Goal: Transaction & Acquisition: Purchase product/service

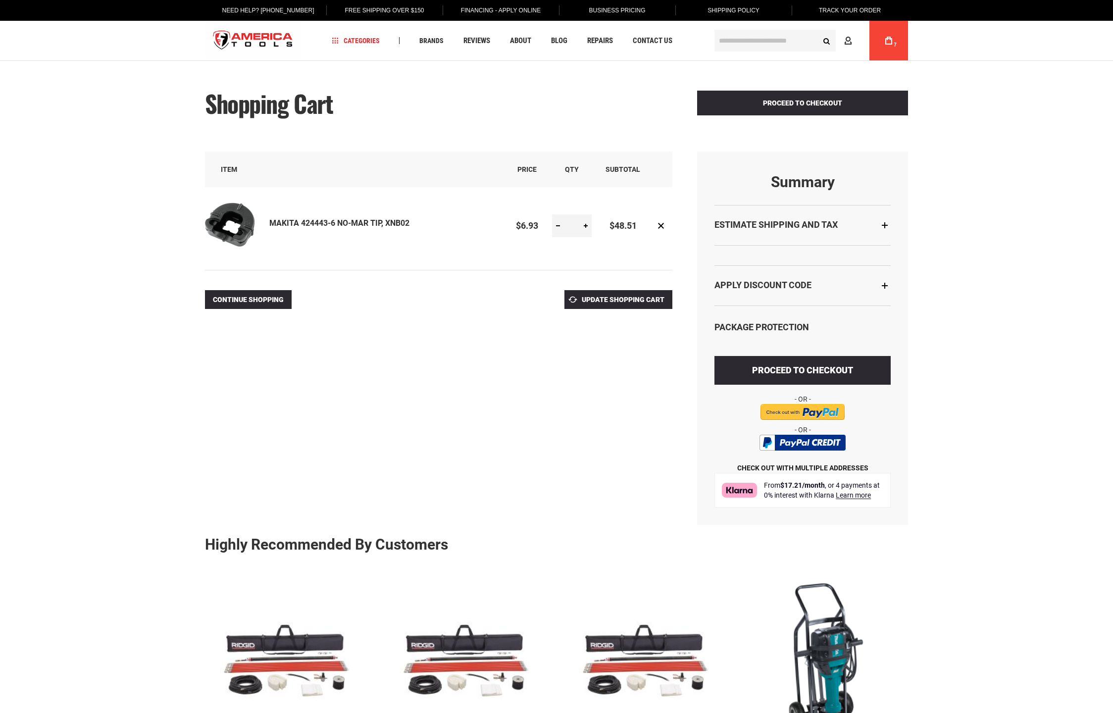
click at [560, 226] on link at bounding box center [558, 225] width 12 height 23
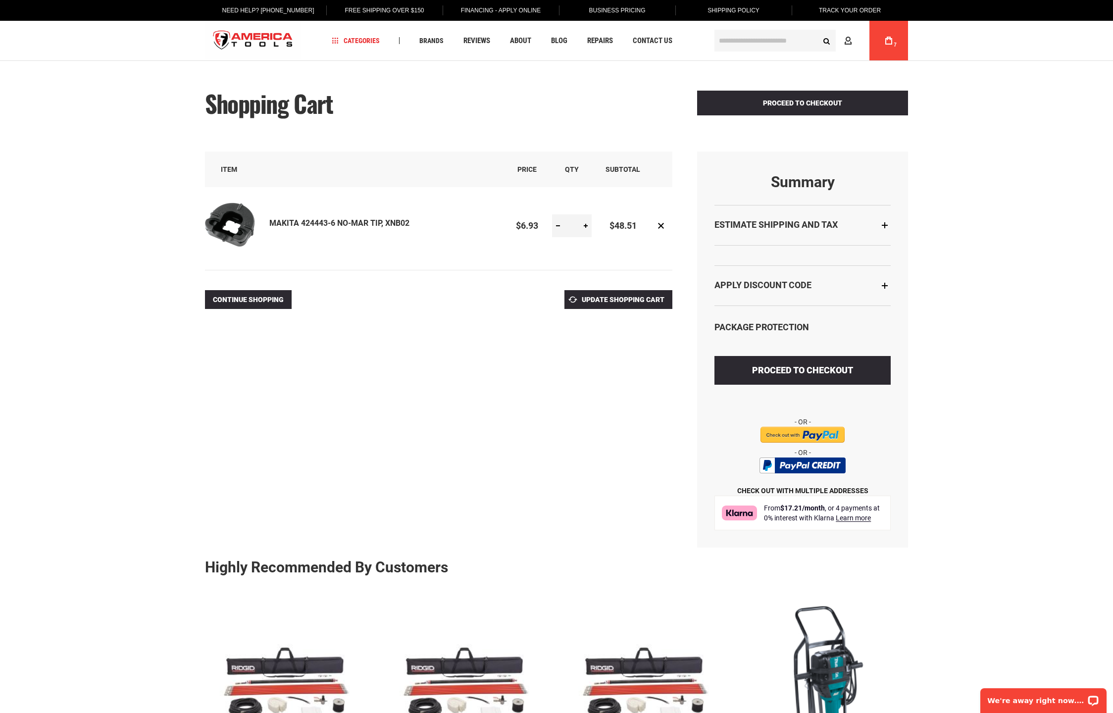
click at [558, 224] on link at bounding box center [558, 225] width 12 height 23
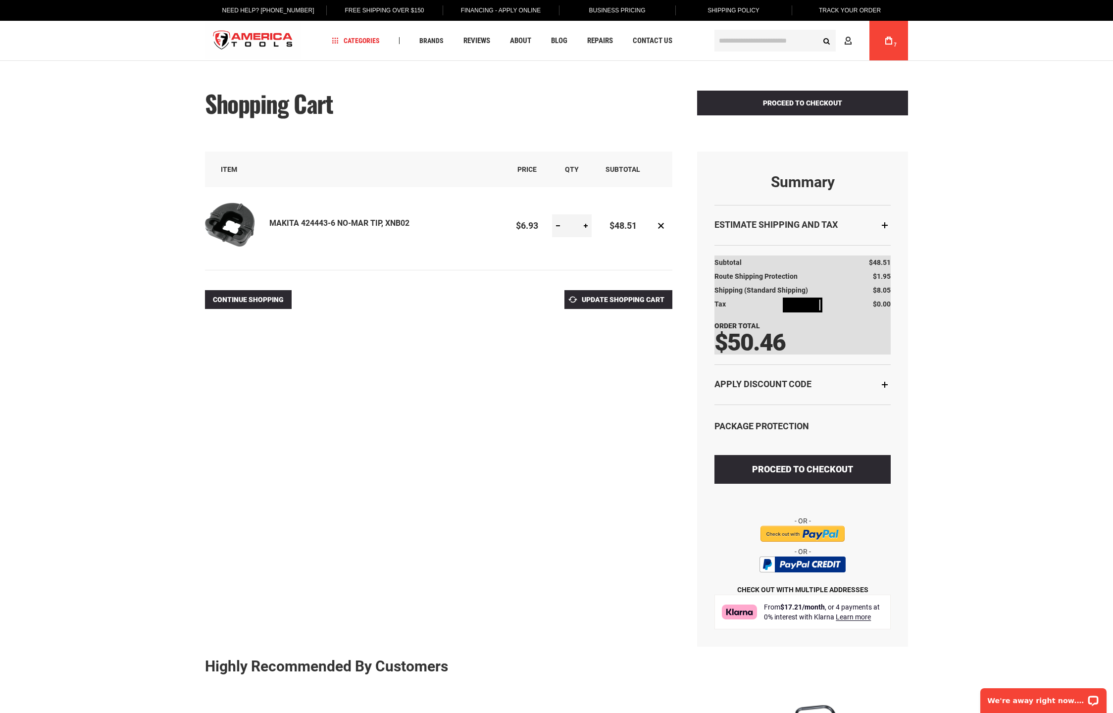
click at [558, 224] on body "Please wait... The store will not work correctly in the case when cookies are d…" at bounding box center [556, 356] width 1113 height 713
click at [558, 224] on link at bounding box center [558, 225] width 12 height 23
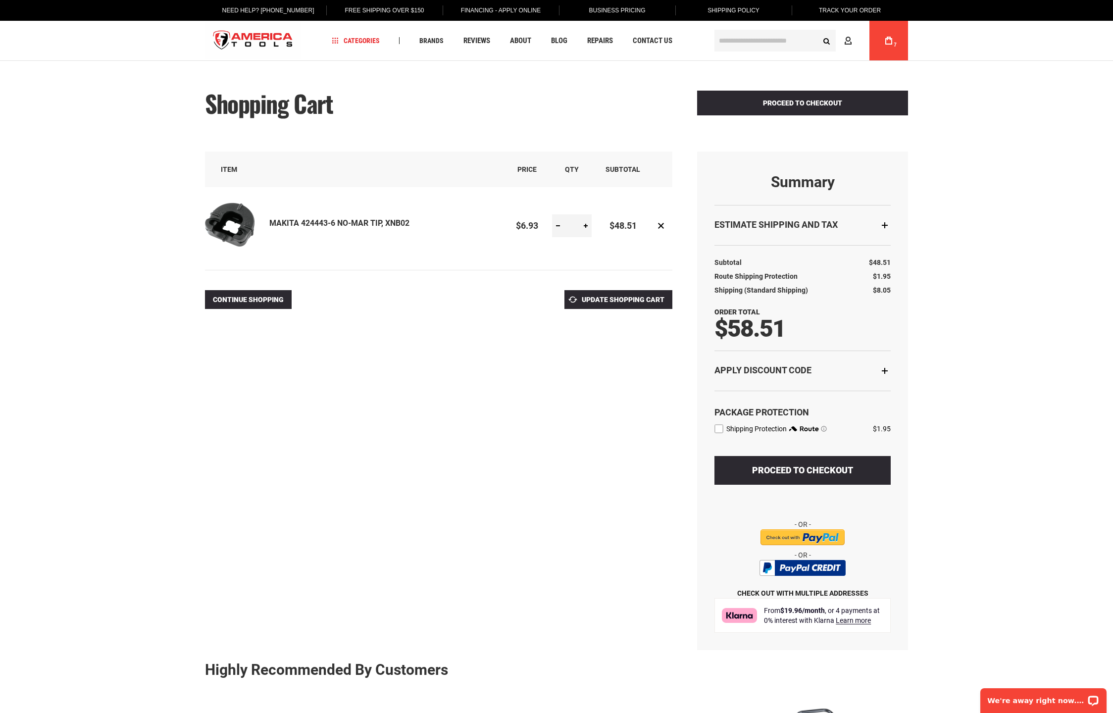
click at [557, 225] on link at bounding box center [558, 225] width 12 height 23
type input "*"
click at [641, 296] on span "Update Shopping Cart" at bounding box center [623, 300] width 83 height 8
click at [780, 367] on strong "Apply Discount Code" at bounding box center [763, 370] width 97 height 10
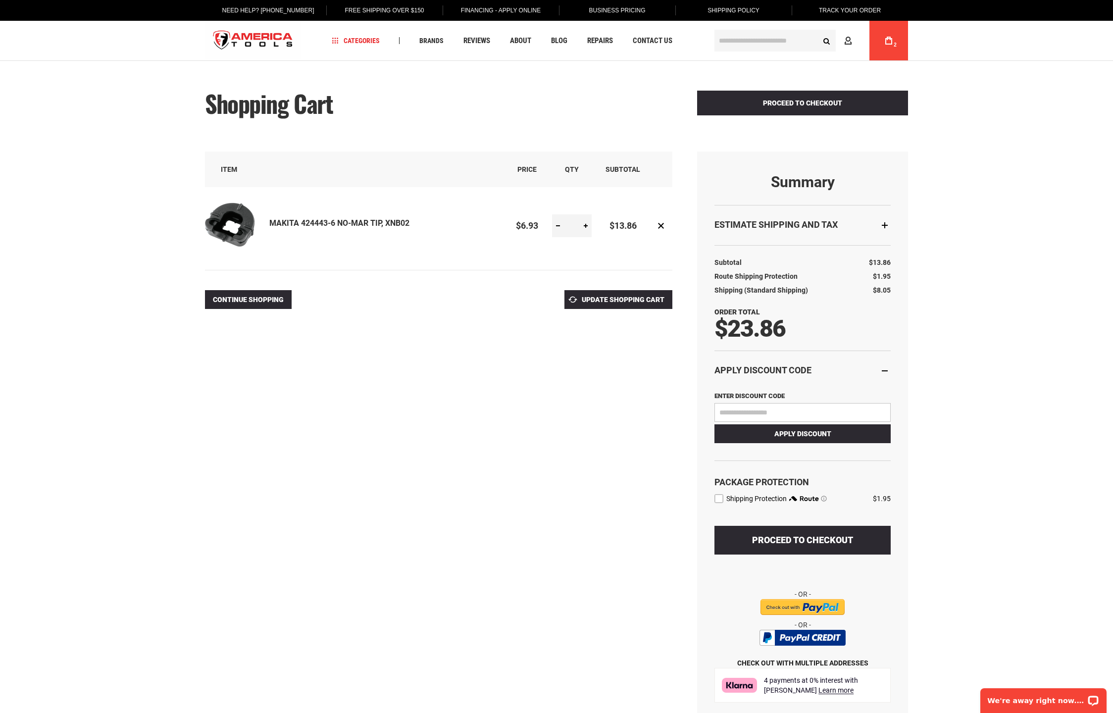
click at [820, 535] on span "Proceed to Checkout" at bounding box center [802, 540] width 101 height 10
